Goal: Navigation & Orientation: Understand site structure

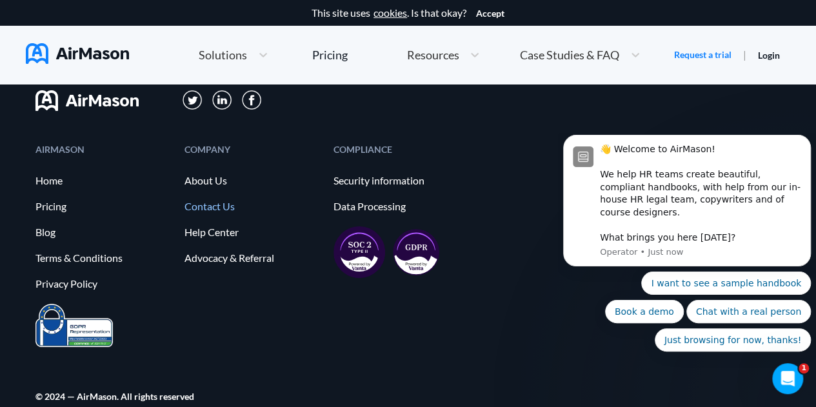
click at [207, 201] on link "Contact Us" at bounding box center [252, 207] width 136 height 12
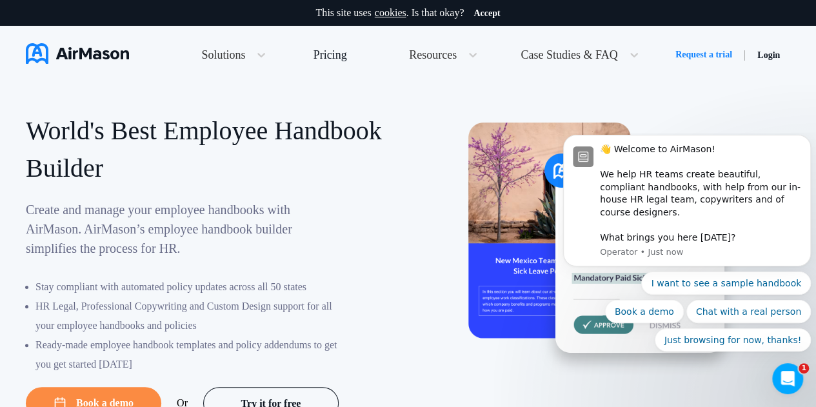
scroll to position [7148, 0]
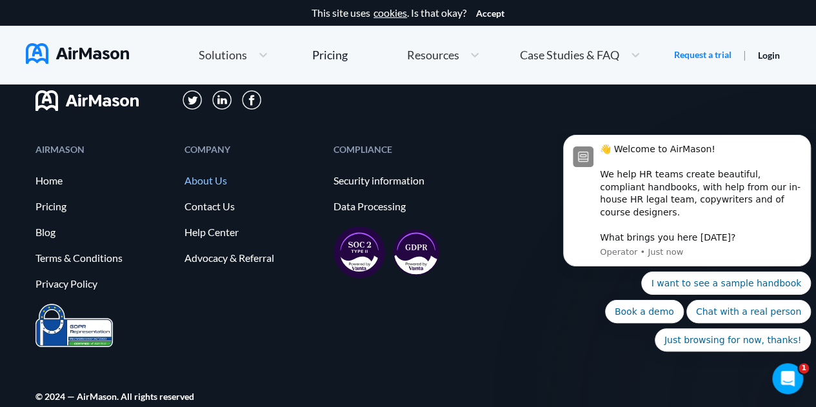
click at [205, 175] on link "About Us" at bounding box center [252, 181] width 136 height 12
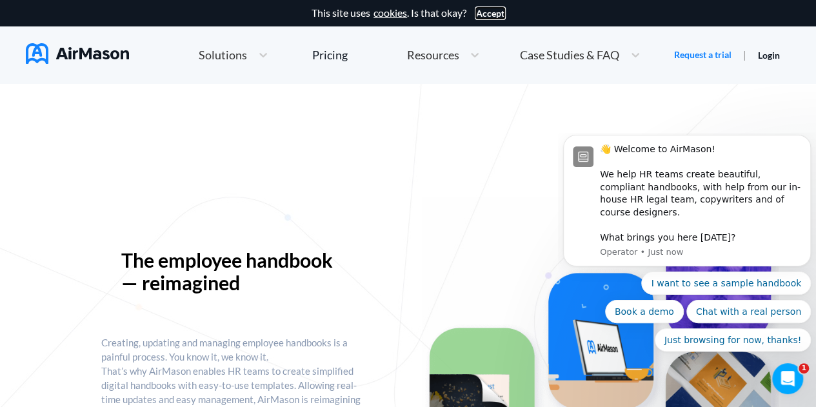
click at [489, 10] on button "Accept" at bounding box center [490, 13] width 28 height 10
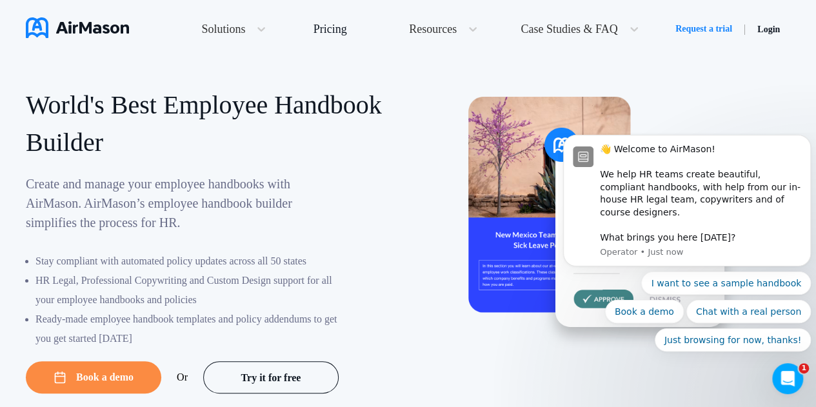
scroll to position [7122, 0]
